Goal: Find specific page/section

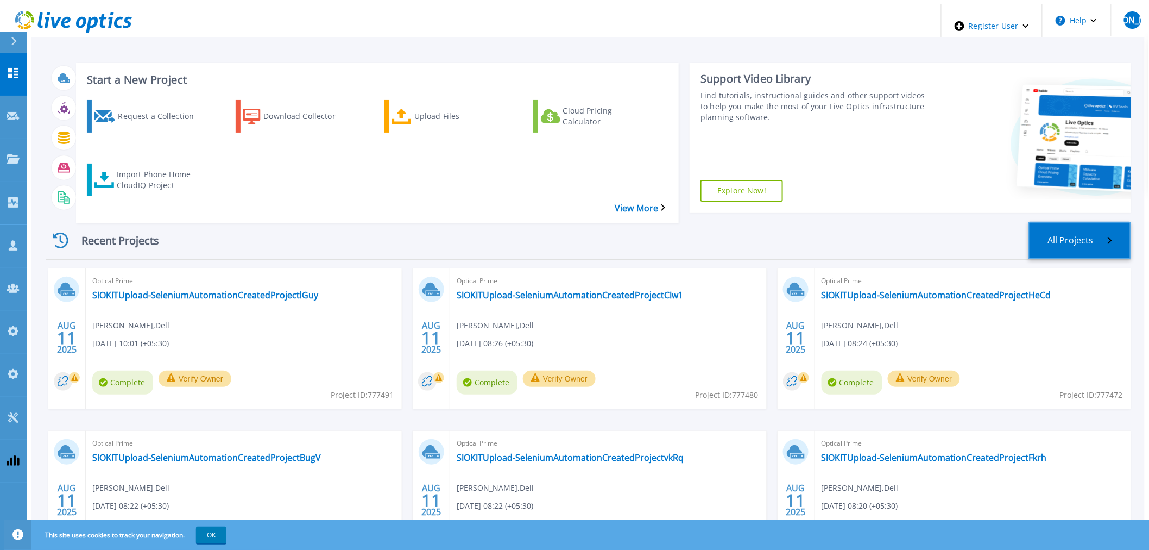
click at [1100, 222] on link "All Projects" at bounding box center [1080, 240] width 103 height 37
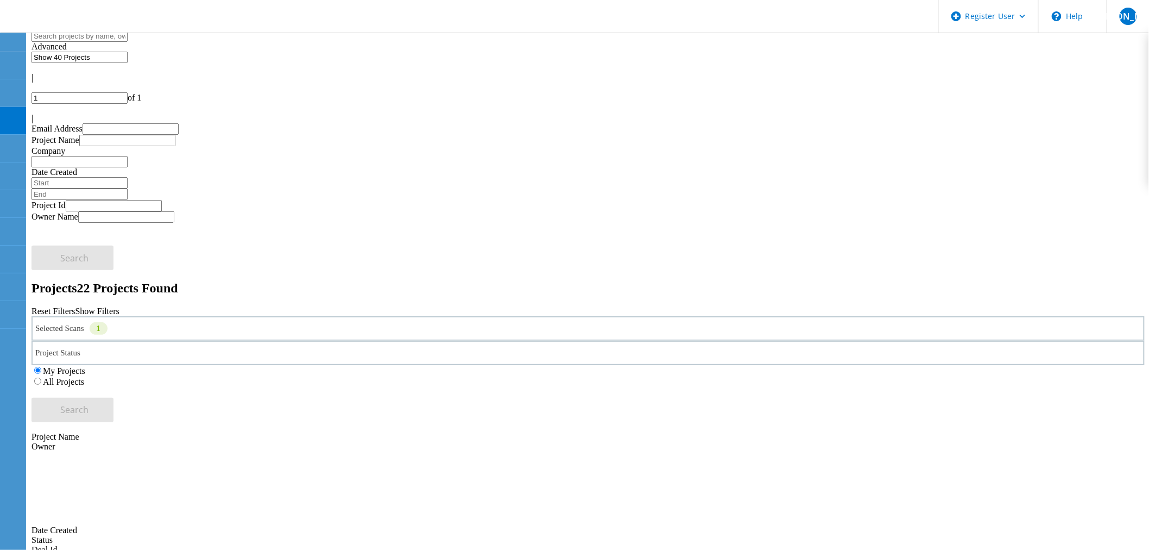
click at [84, 377] on label "All Projects" at bounding box center [63, 381] width 41 height 9
click at [41, 378] on input "All Projects" at bounding box center [37, 381] width 7 height 7
click at [89, 404] on span "Search" at bounding box center [75, 410] width 28 height 12
click at [1109, 104] on div at bounding box center [589, 109] width 1114 height 10
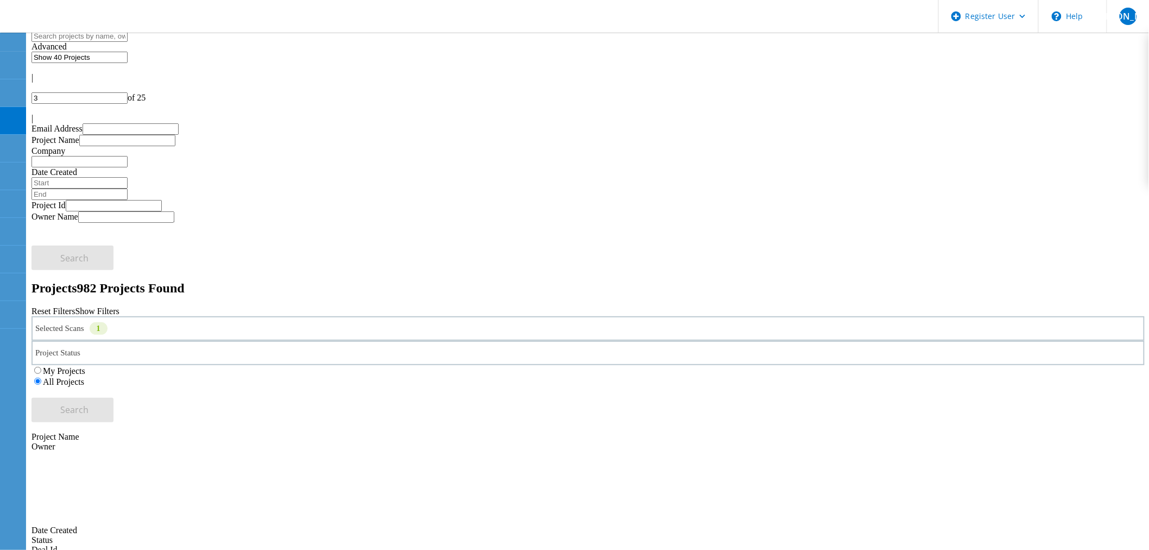
click at [197, 316] on div "Selected Scans 1" at bounding box center [589, 328] width 1114 height 24
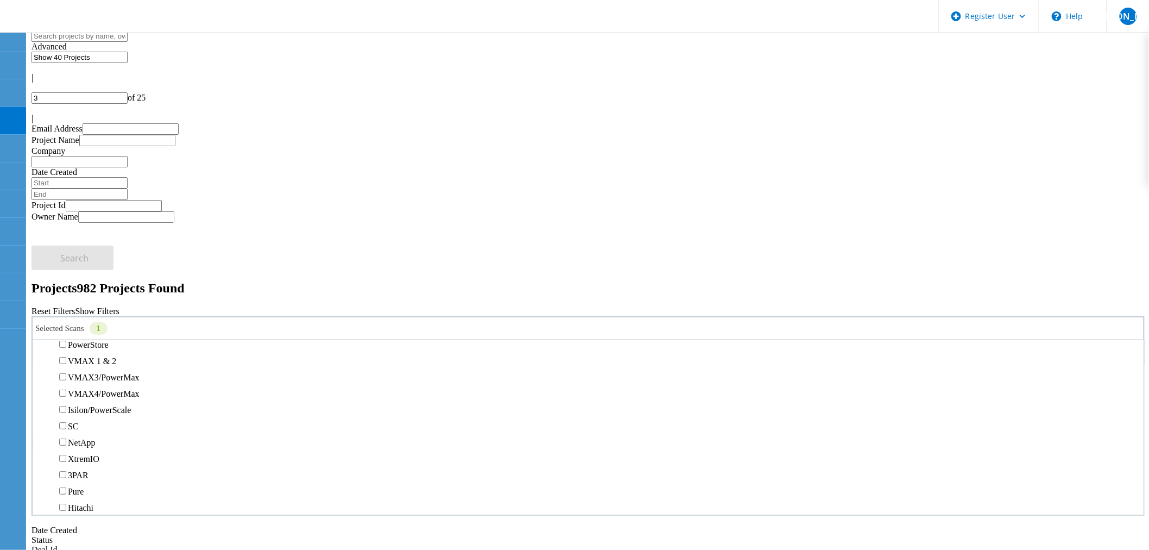
click at [87, 324] on label "Unity" at bounding box center [78, 328] width 20 height 9
click at [66, 324] on input "Unity" at bounding box center [62, 327] width 7 height 7
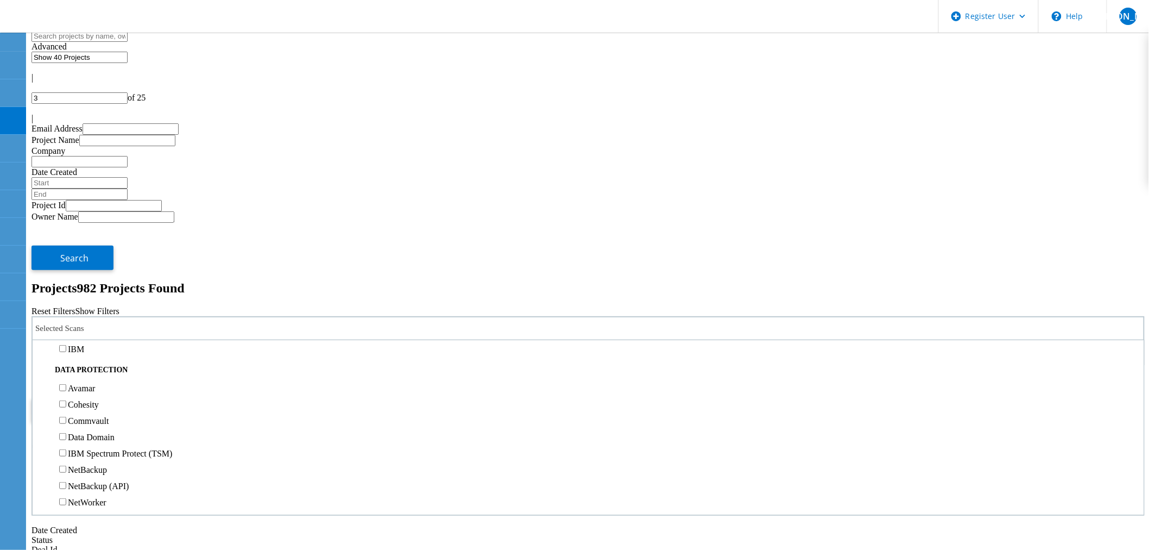
scroll to position [422, 0]
click at [89, 290] on label "3PAR" at bounding box center [78, 294] width 21 height 9
click at [66, 290] on input "3PAR" at bounding box center [62, 293] width 7 height 7
click at [89, 404] on span "Search" at bounding box center [75, 410] width 28 height 12
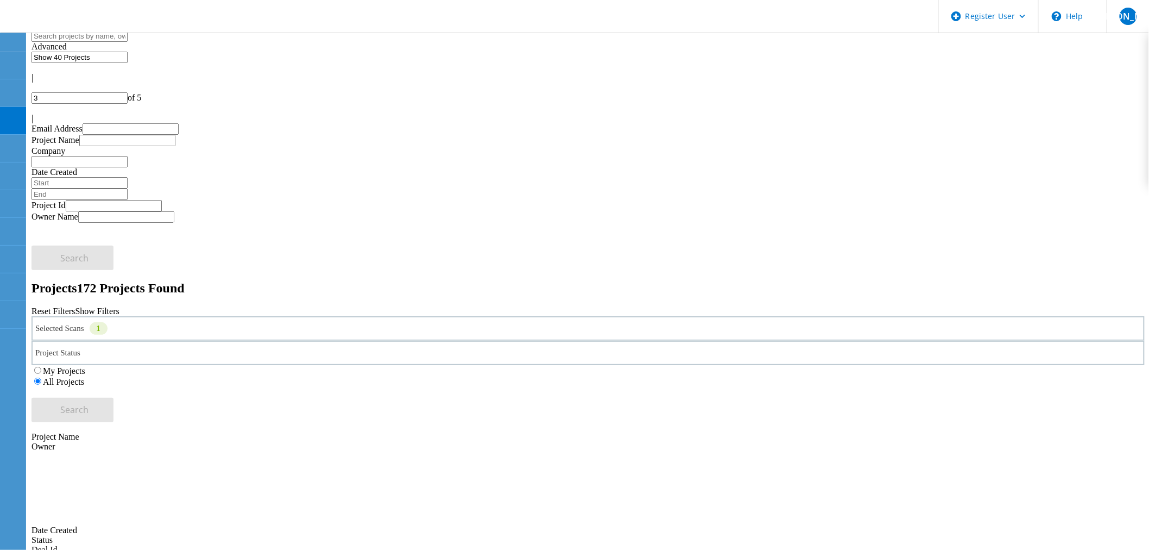
click at [1114, 104] on div at bounding box center [589, 109] width 1114 height 10
type input "4"
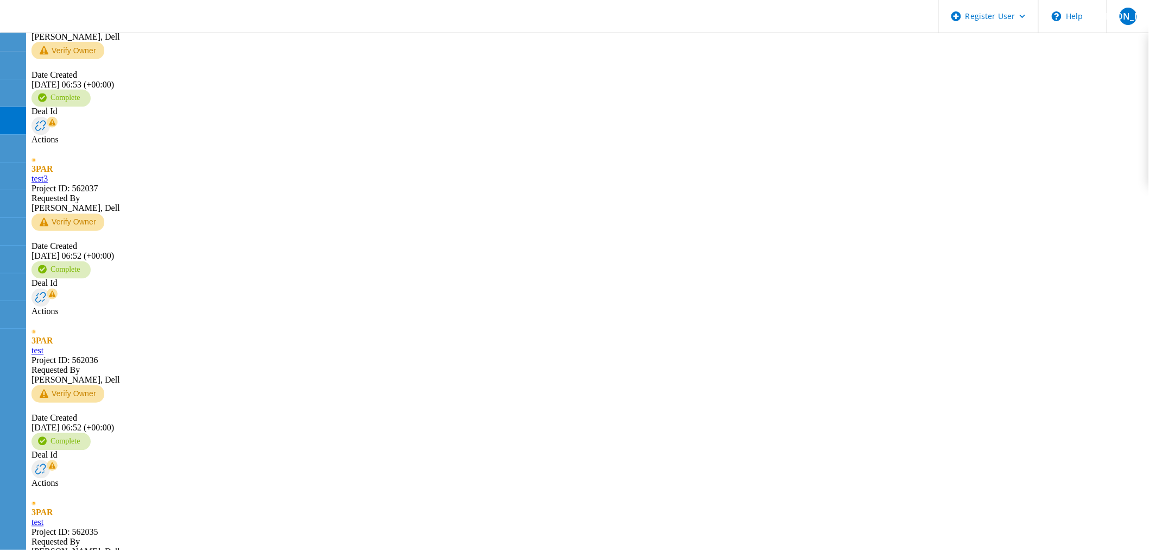
scroll to position [784, 0]
